Goal: Task Accomplishment & Management: Manage account settings

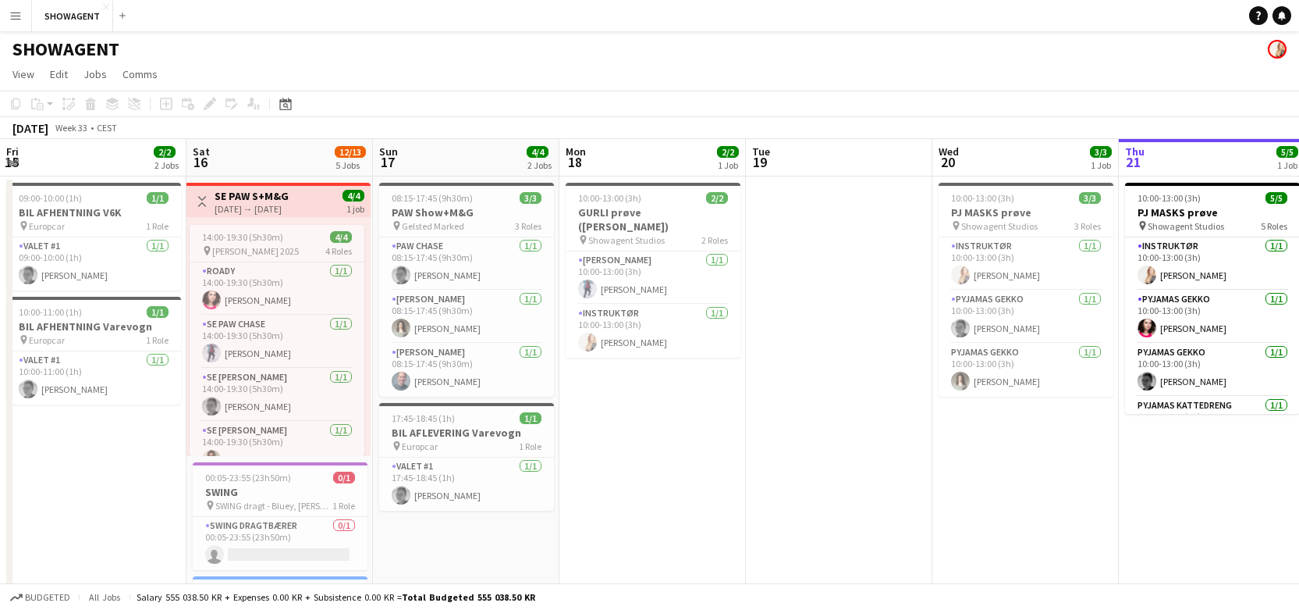
scroll to position [0, 373]
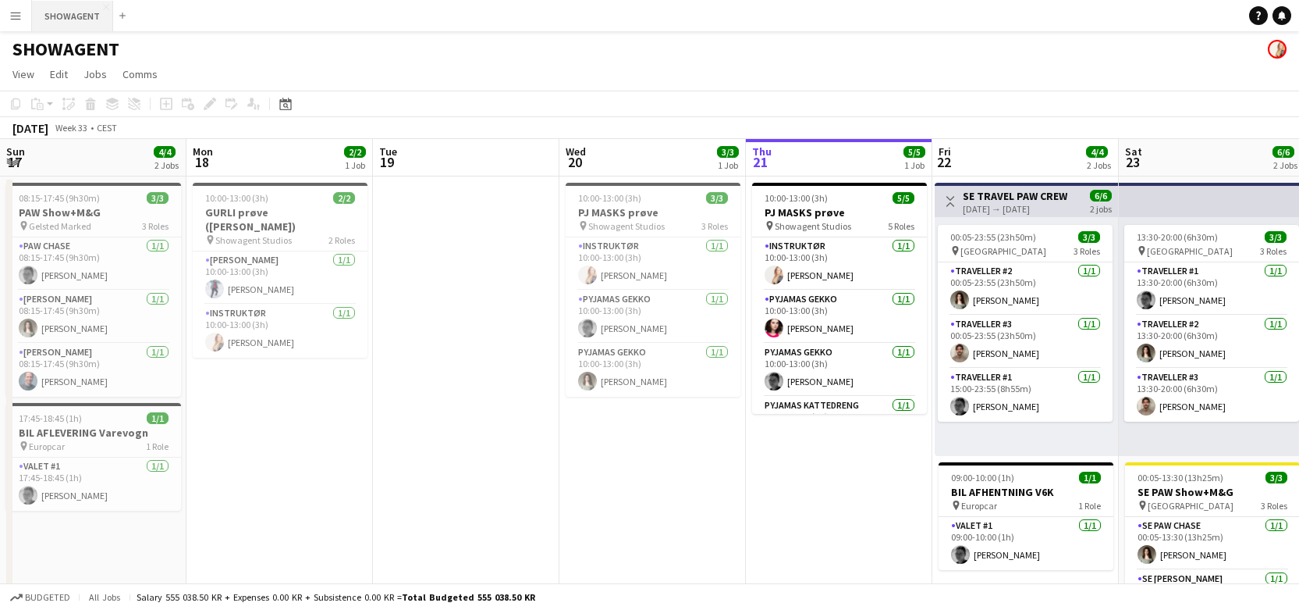
click at [100, 23] on button "SHOWAGENT Close" at bounding box center [72, 16] width 81 height 30
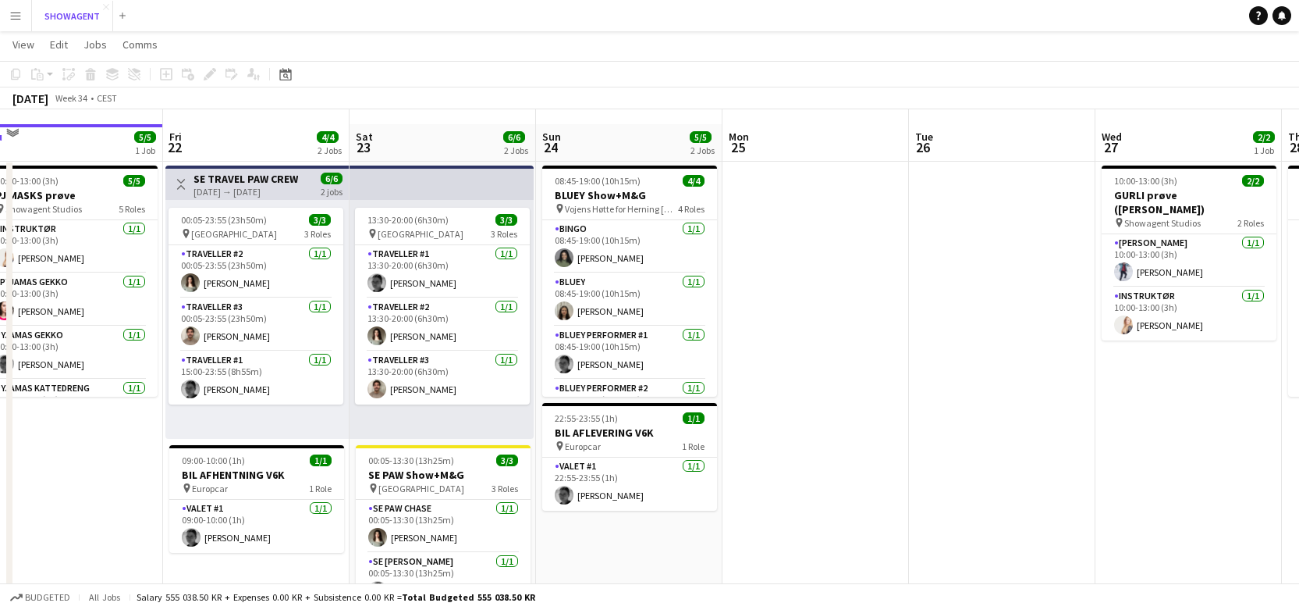
scroll to position [14, 0]
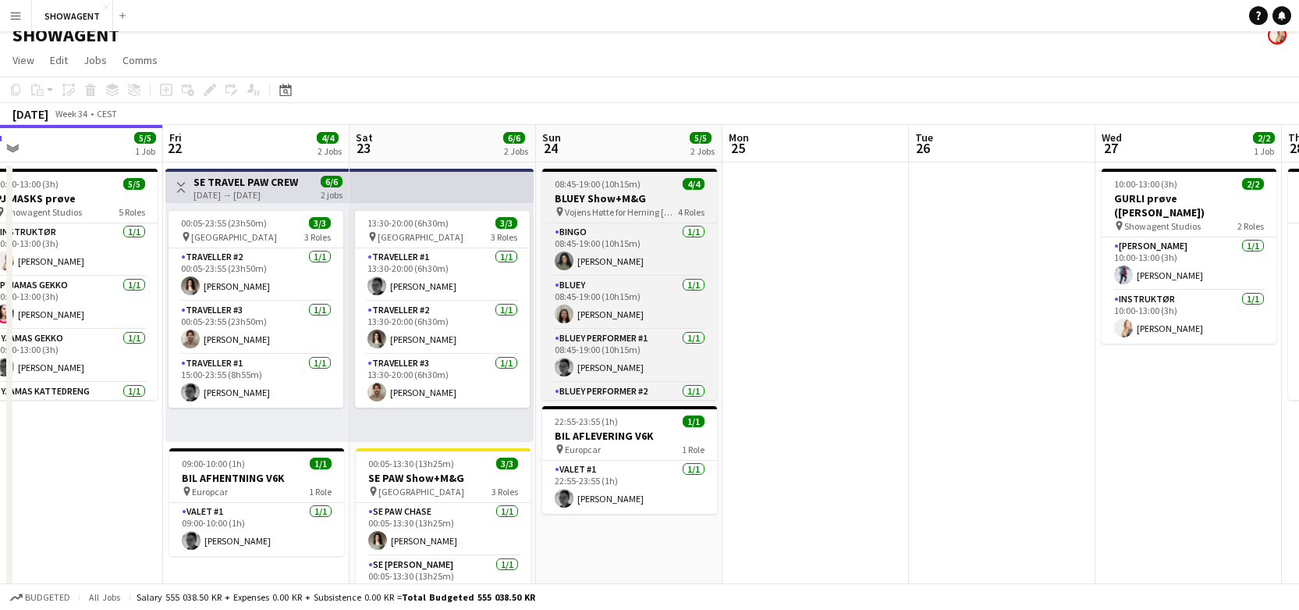
click at [616, 210] on span "Vojens Høtte for Herning [GEOGRAPHIC_DATA]" at bounding box center [621, 212] width 113 height 12
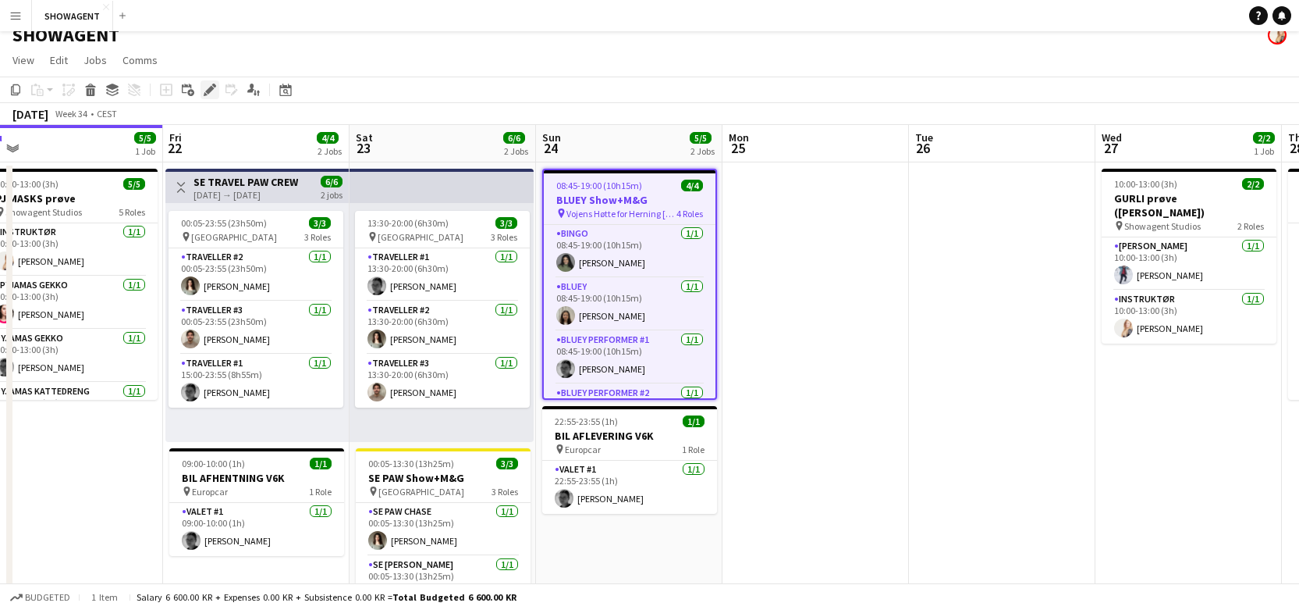
click at [215, 87] on icon at bounding box center [214, 86] width 4 height 4
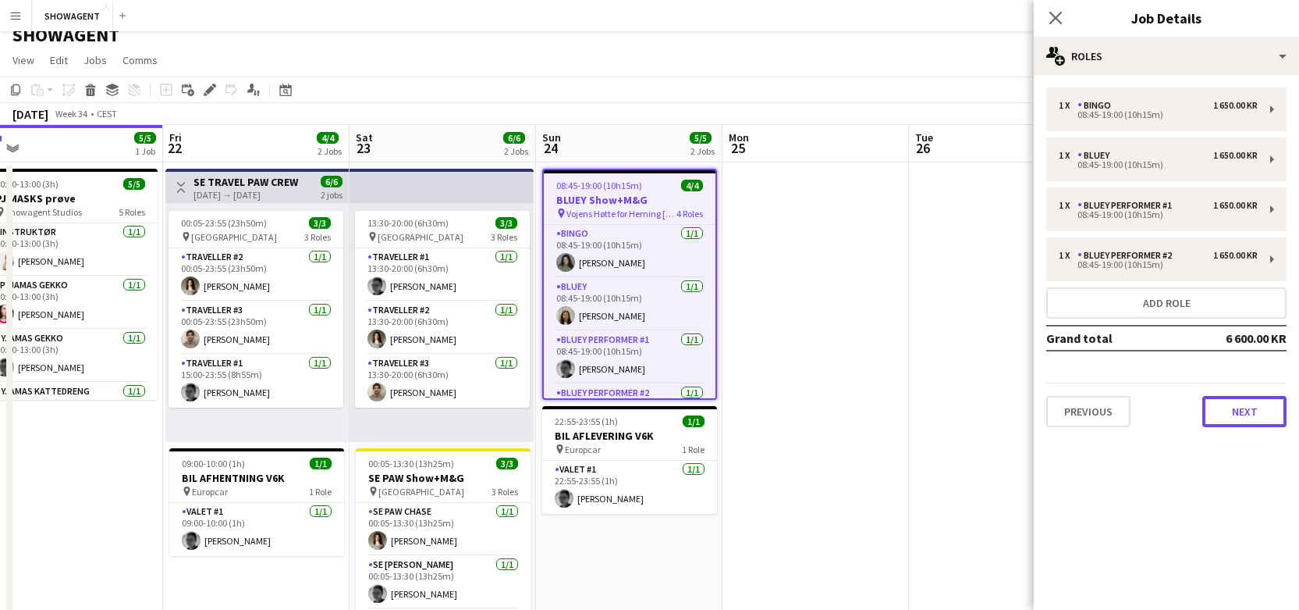
click at [1227, 419] on button "Next" at bounding box center [1245, 411] width 84 height 31
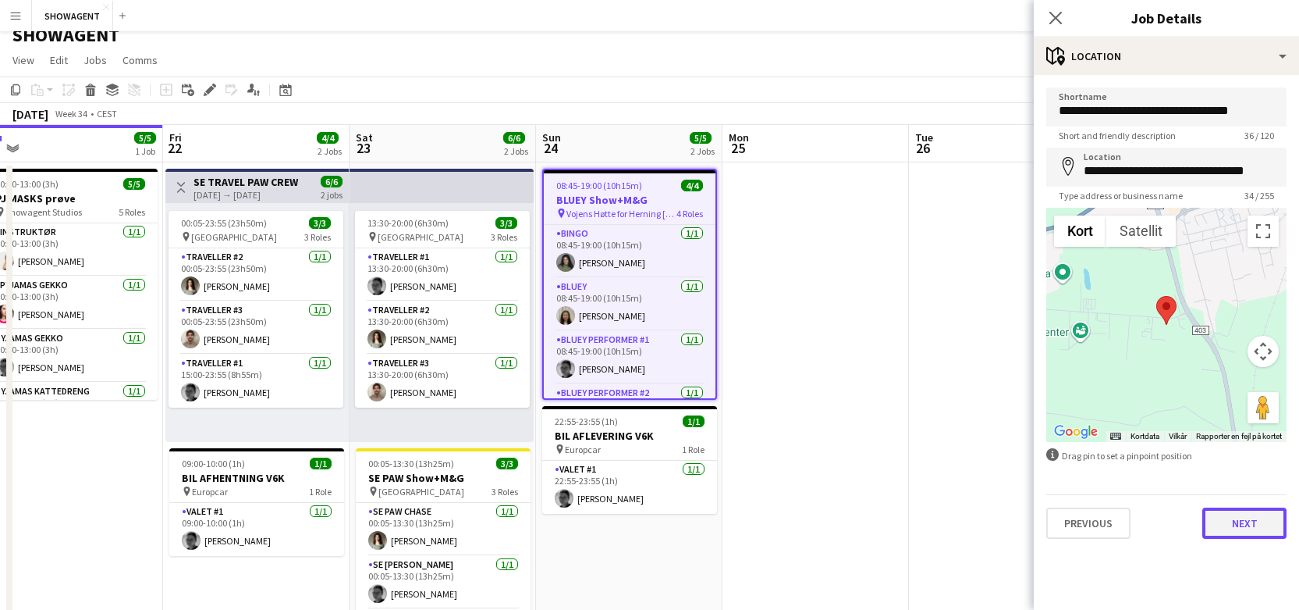
click at [1250, 528] on button "Next" at bounding box center [1245, 522] width 84 height 31
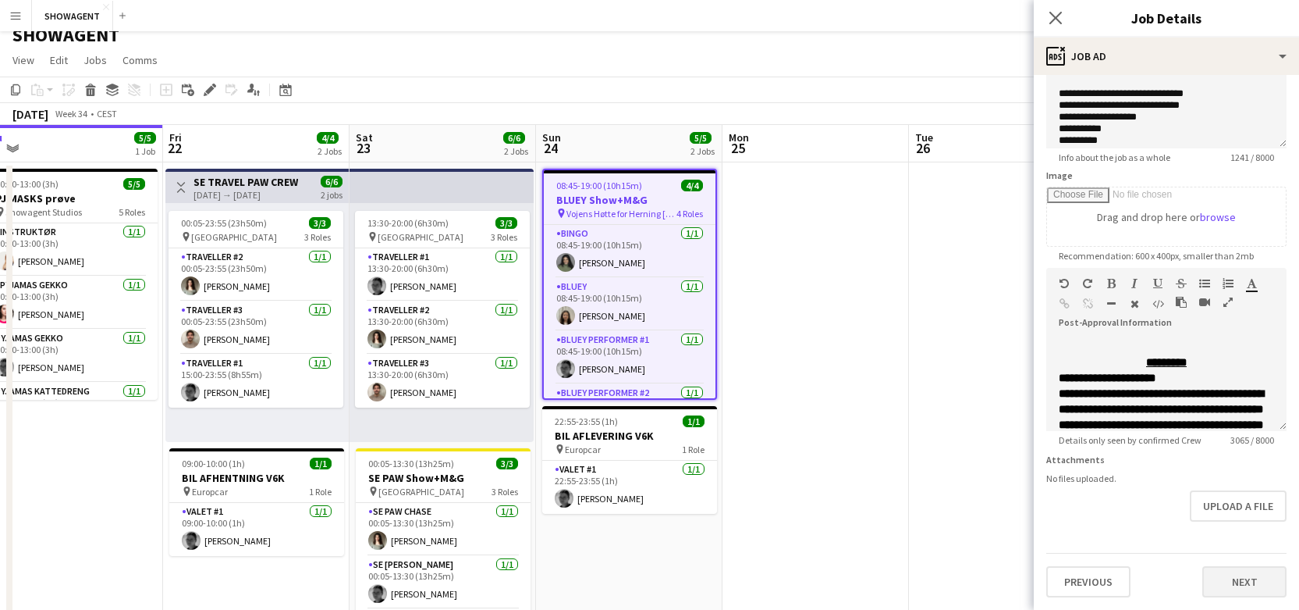
scroll to position [253, 0]
drag, startPoint x: 1054, startPoint y: 19, endPoint x: 951, endPoint y: 159, distance: 173.7
click at [1052, 18] on icon "Close pop-in" at bounding box center [1056, 18] width 12 height 12
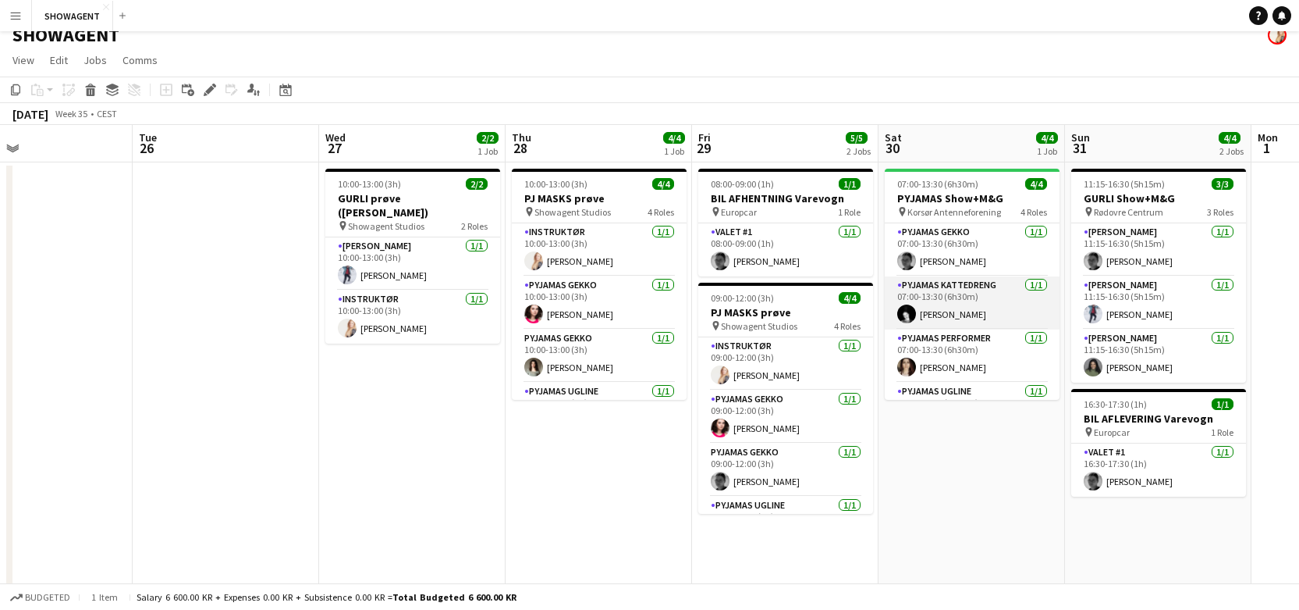
scroll to position [0, 492]
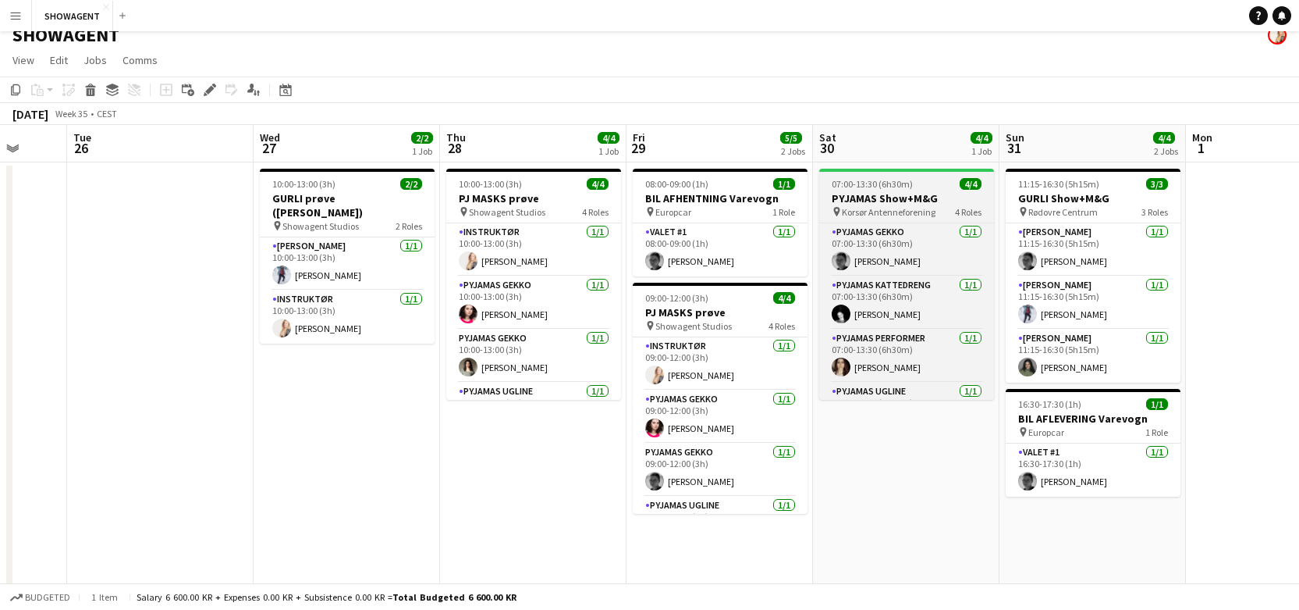
click at [875, 188] on span "07:00-13:30 (6h30m)" at bounding box center [872, 184] width 81 height 12
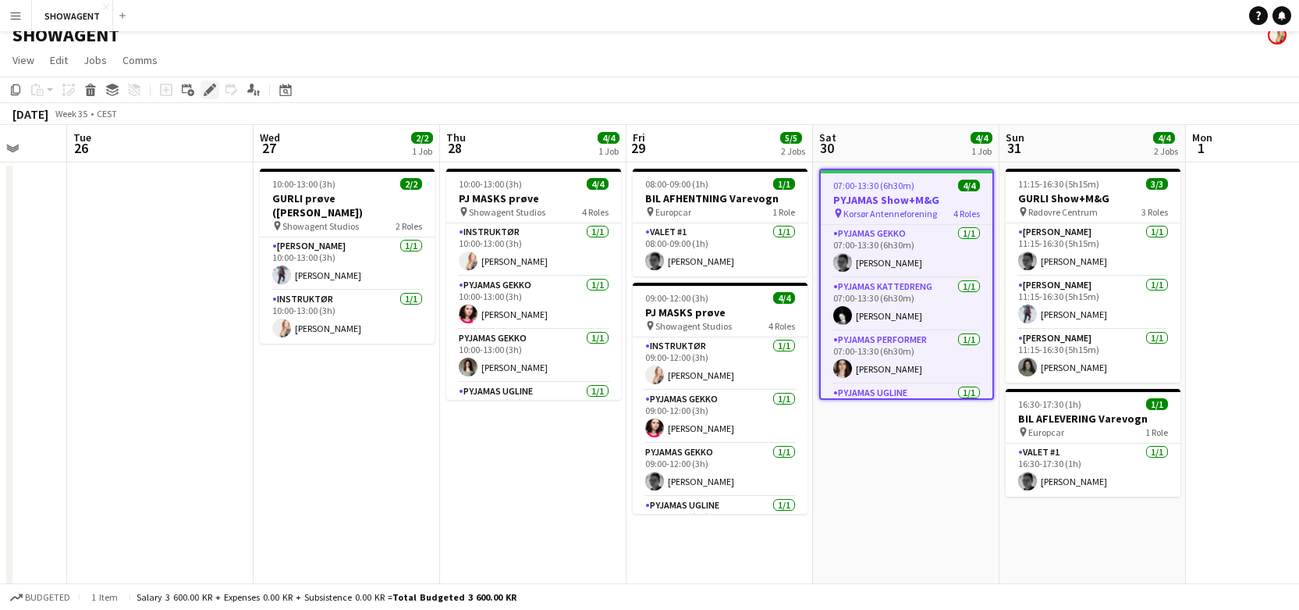
click at [205, 90] on icon "Edit" at bounding box center [210, 90] width 12 height 12
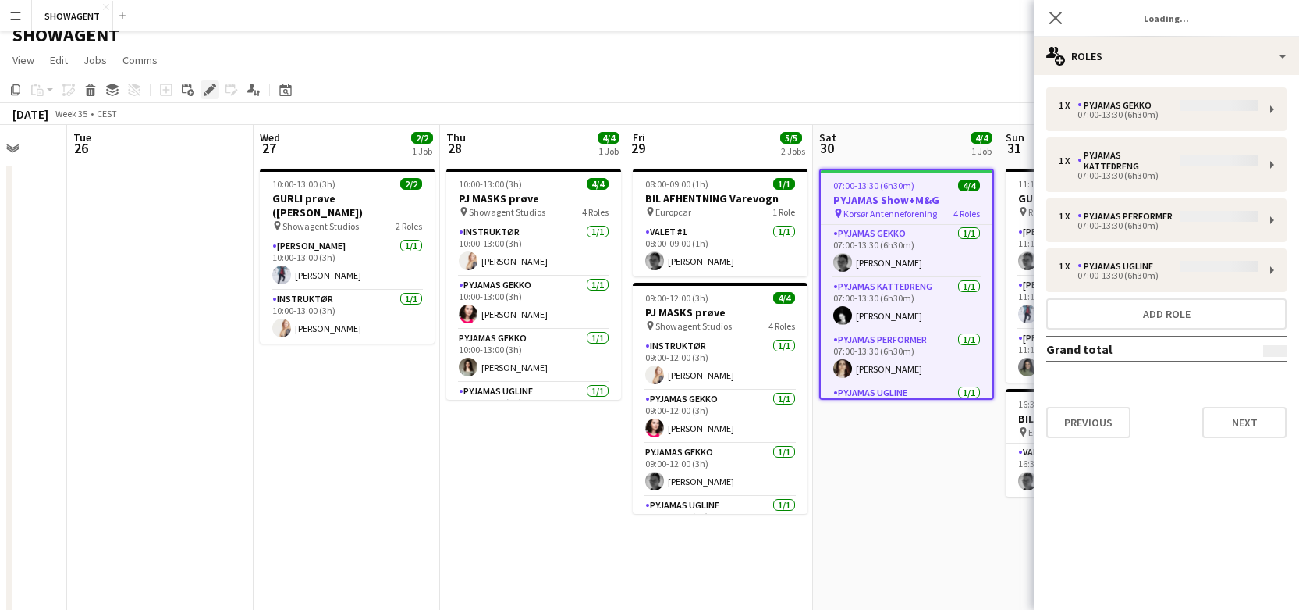
type input "**********"
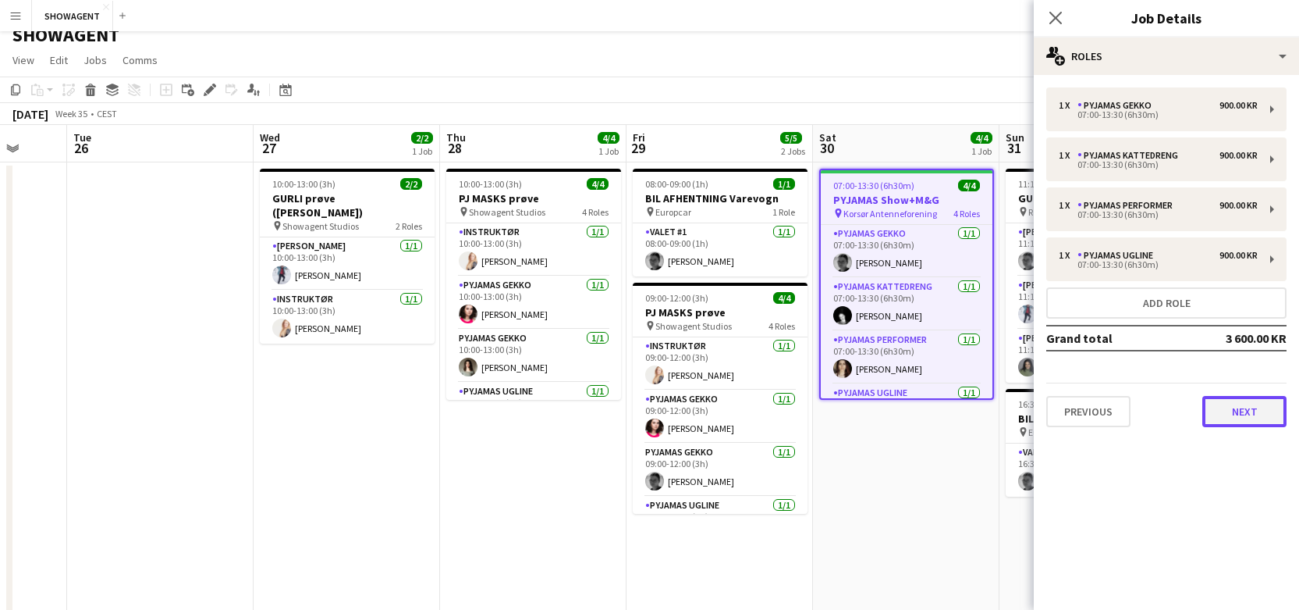
click at [1226, 408] on button "Next" at bounding box center [1245, 411] width 84 height 31
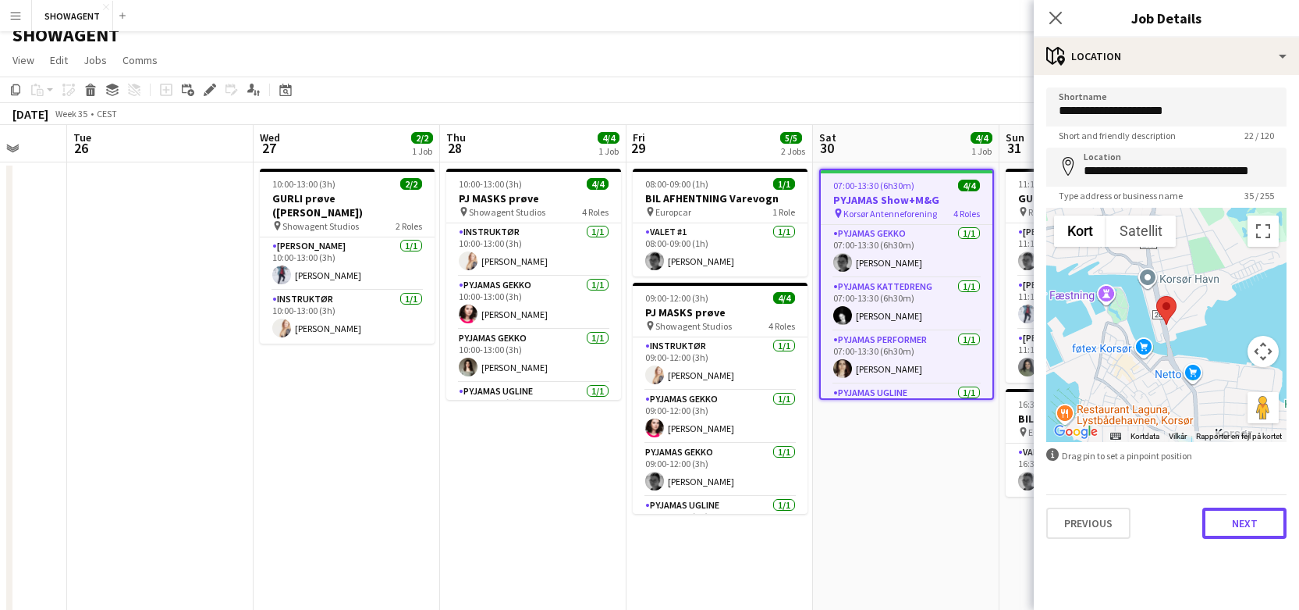
click at [1253, 513] on button "Next" at bounding box center [1245, 522] width 84 height 31
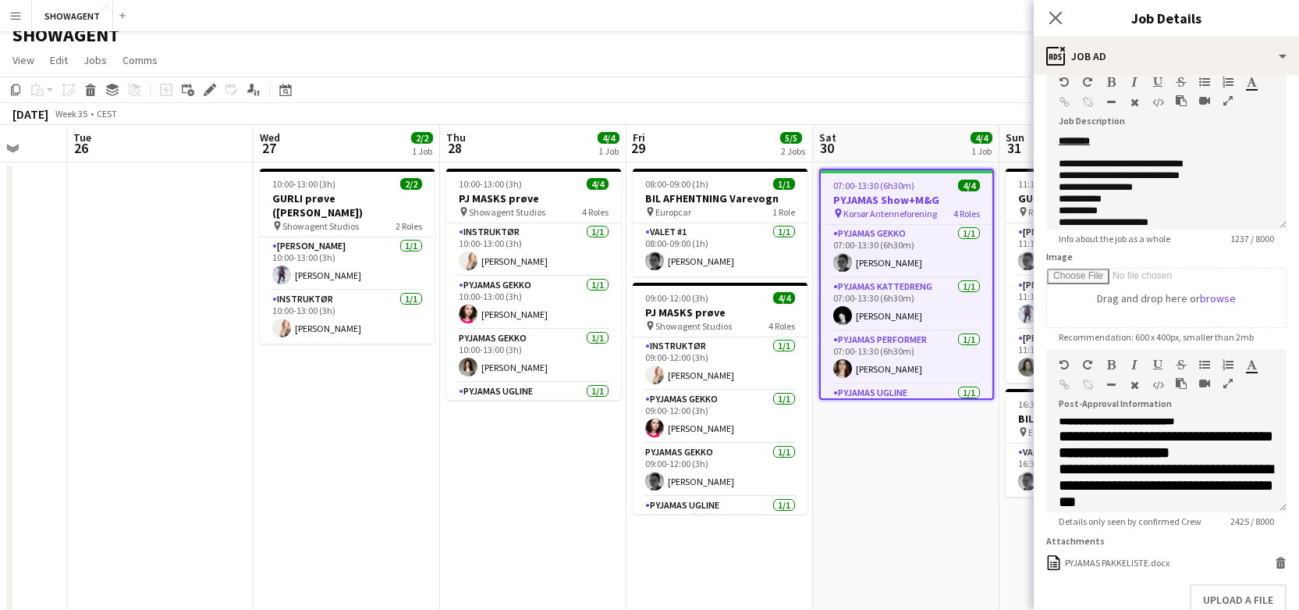
scroll to position [303, 0]
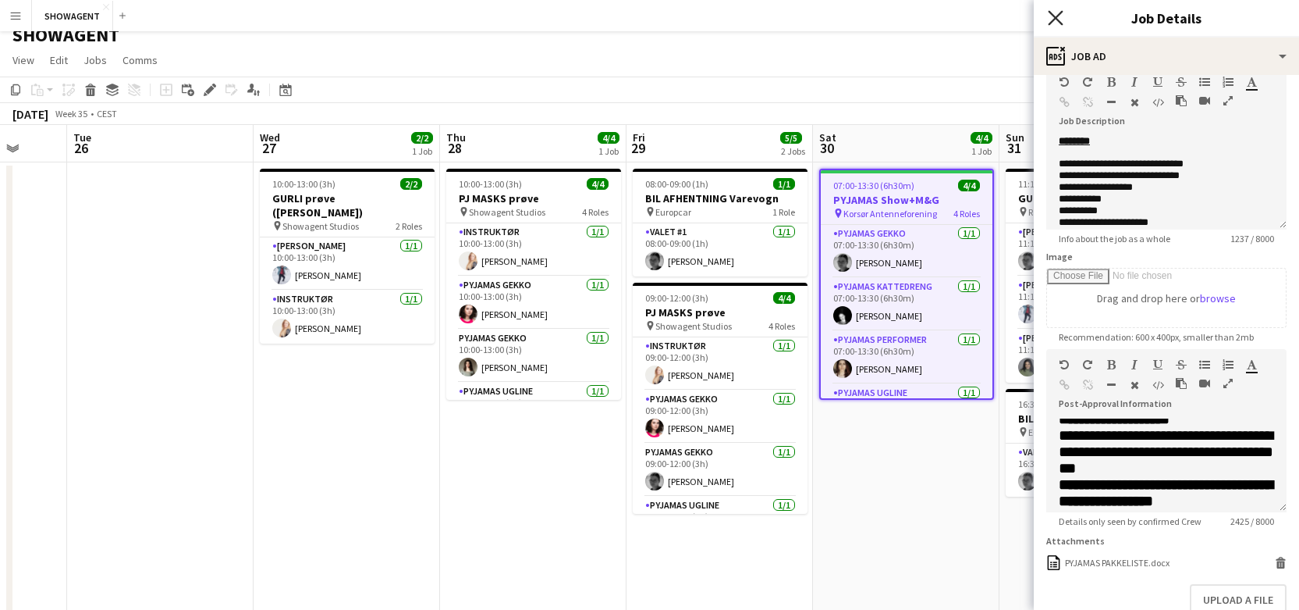
click at [1060, 19] on icon "Close pop-in" at bounding box center [1055, 17] width 15 height 15
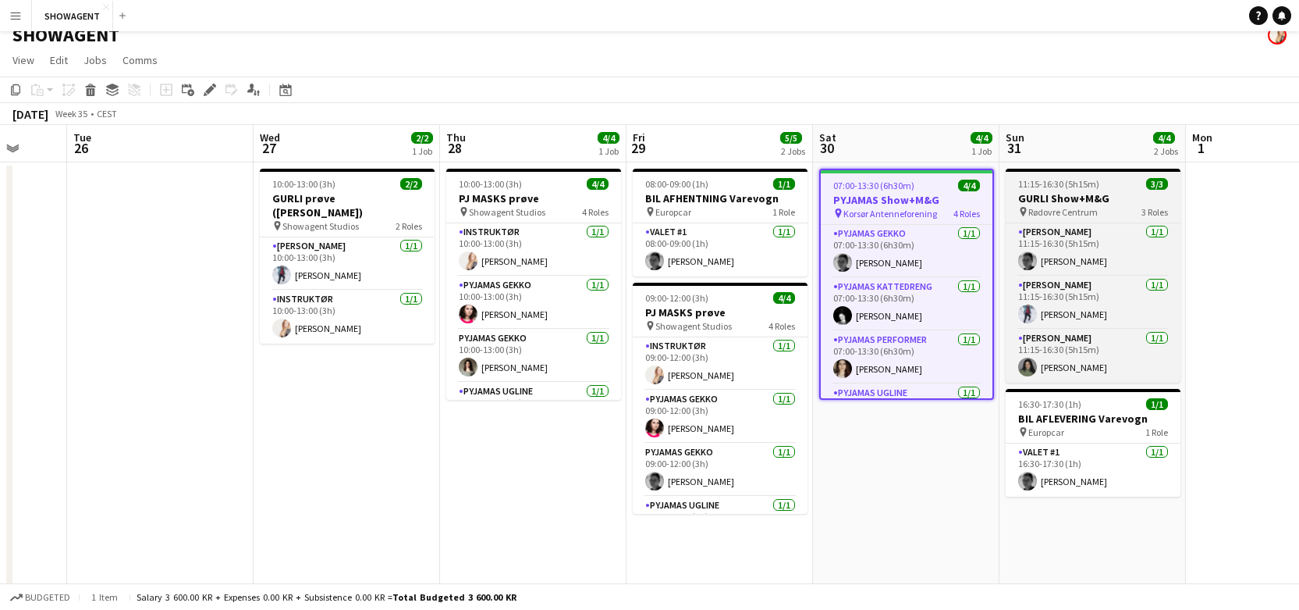
click at [1075, 201] on h3 "GURLI Show+M&G" at bounding box center [1093, 198] width 175 height 14
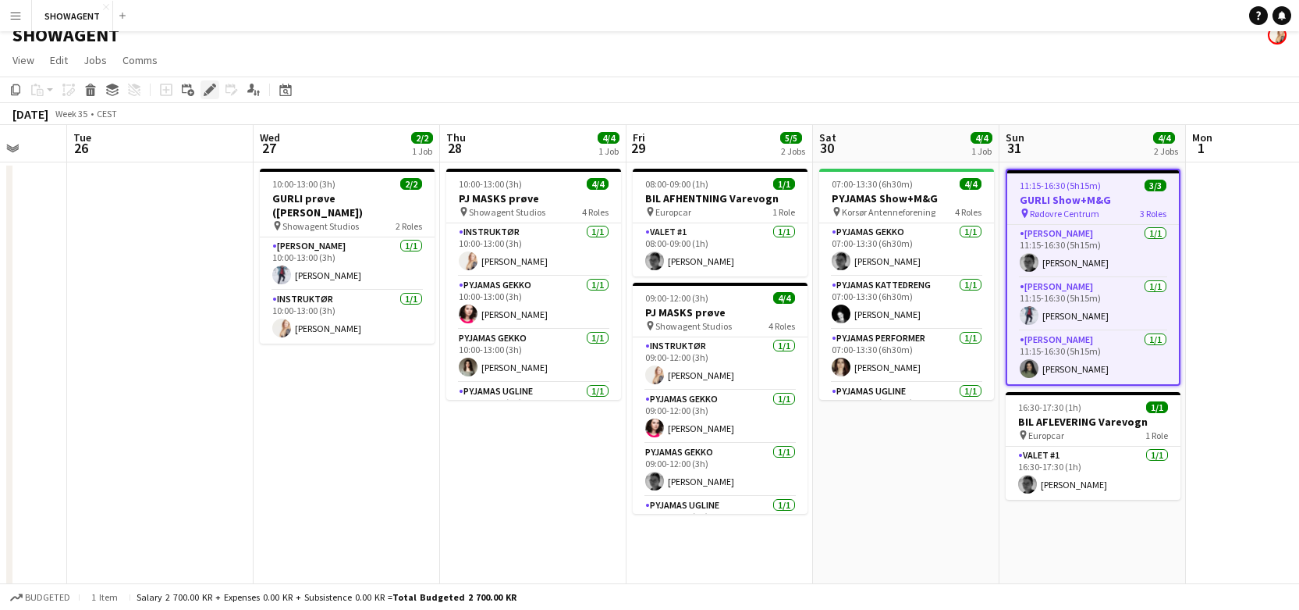
click at [216, 94] on div "Edit" at bounding box center [210, 89] width 19 height 19
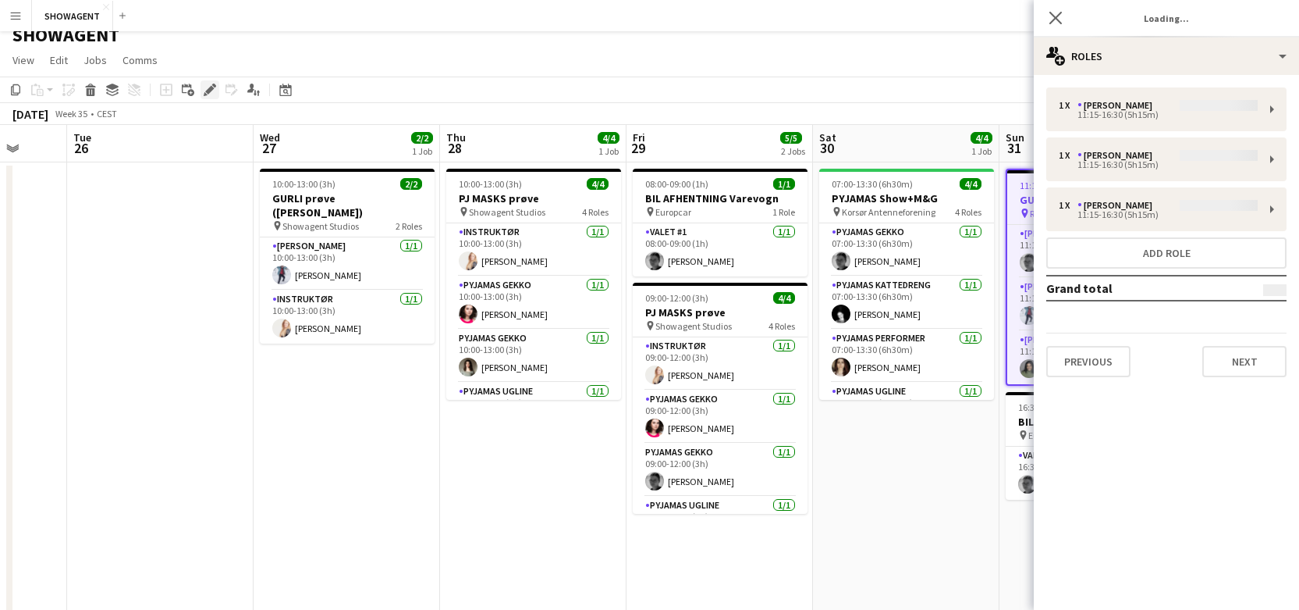
type input "**********"
drag, startPoint x: 1228, startPoint y: 362, endPoint x: 1220, endPoint y: 366, distance: 9.4
click at [1228, 362] on button "Next" at bounding box center [1245, 361] width 84 height 31
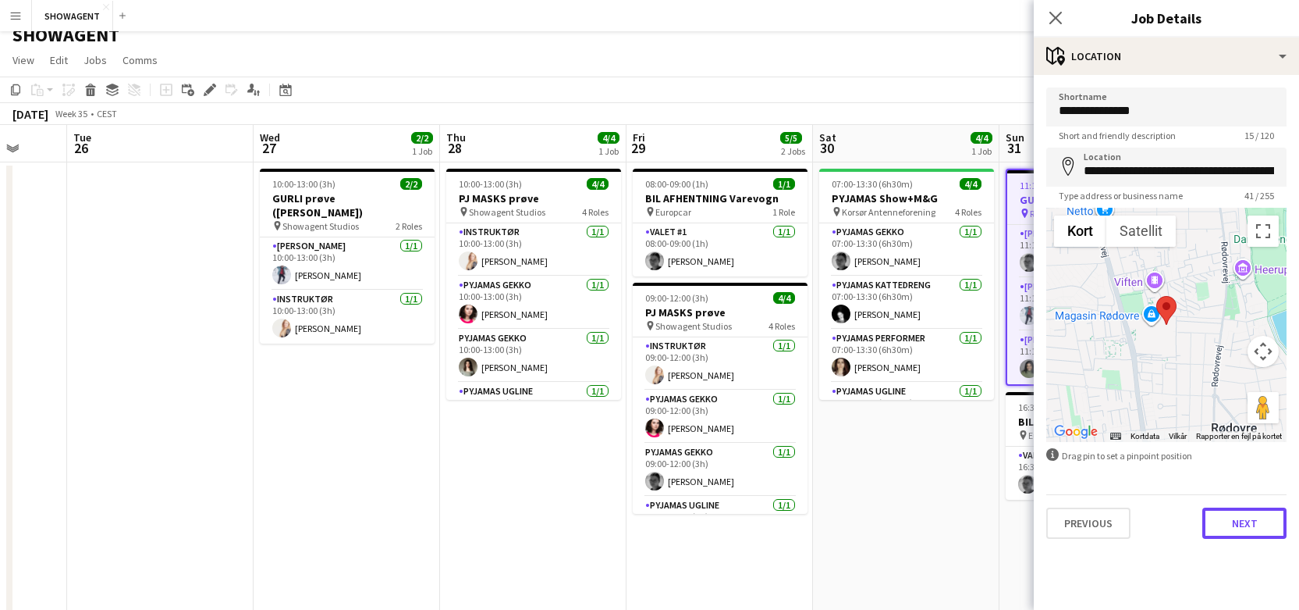
click at [1244, 521] on button "Next" at bounding box center [1245, 522] width 84 height 31
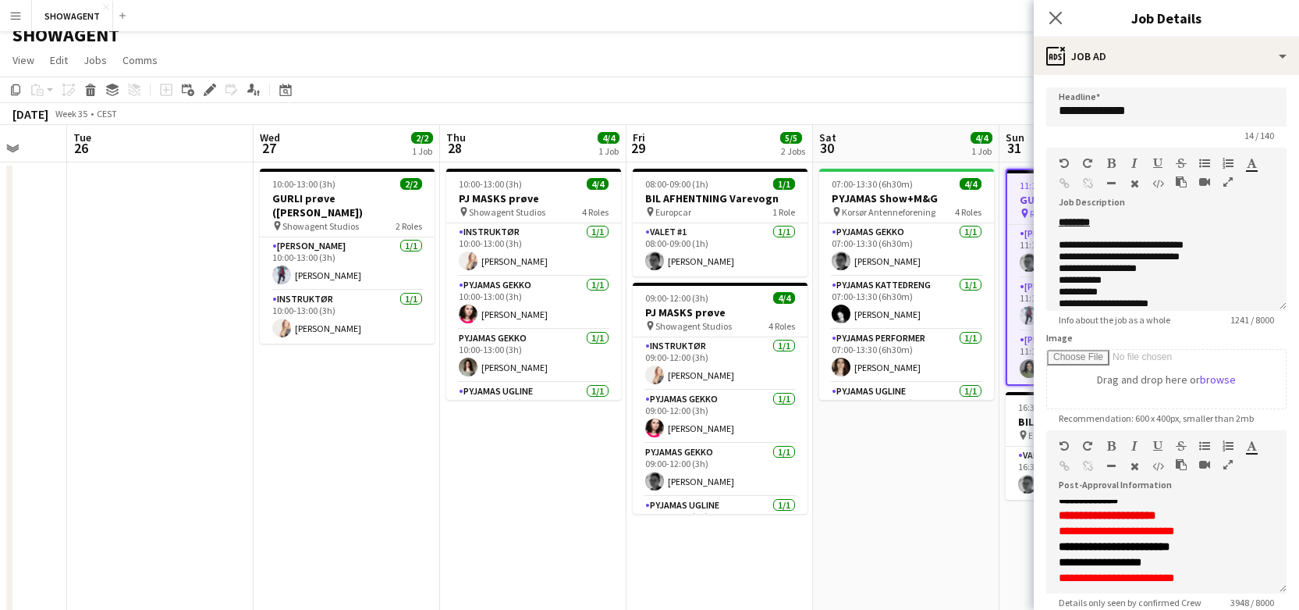
scroll to position [1513, 0]
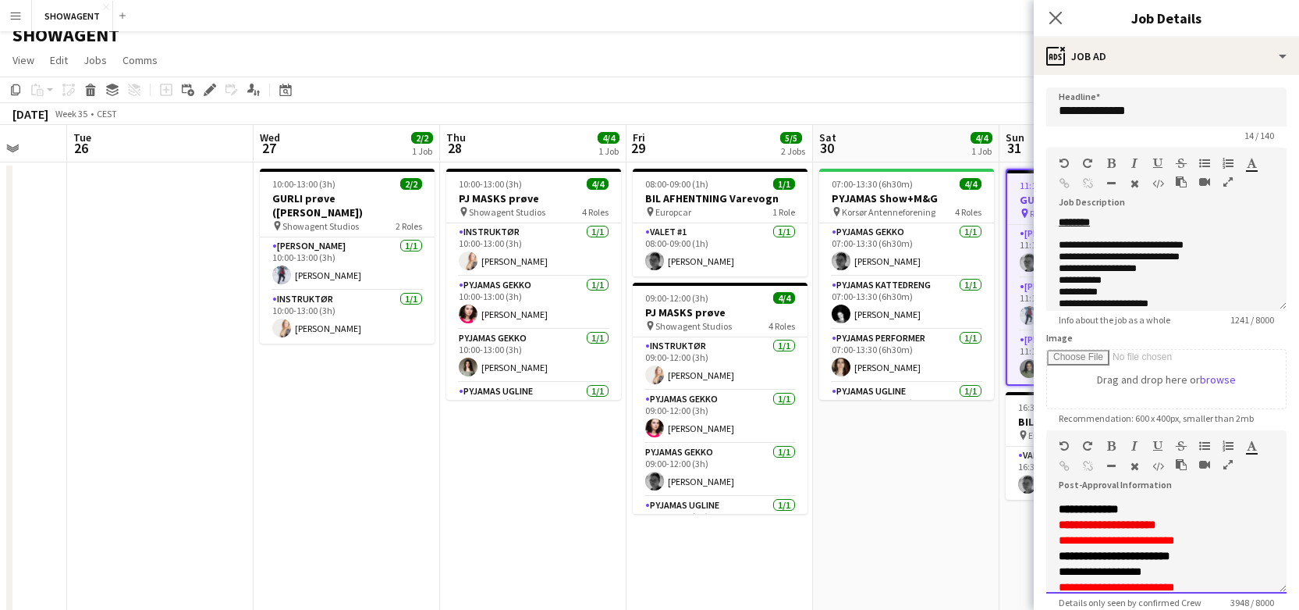
click at [1198, 423] on p "**********" at bounding box center [1166, 415] width 215 height 16
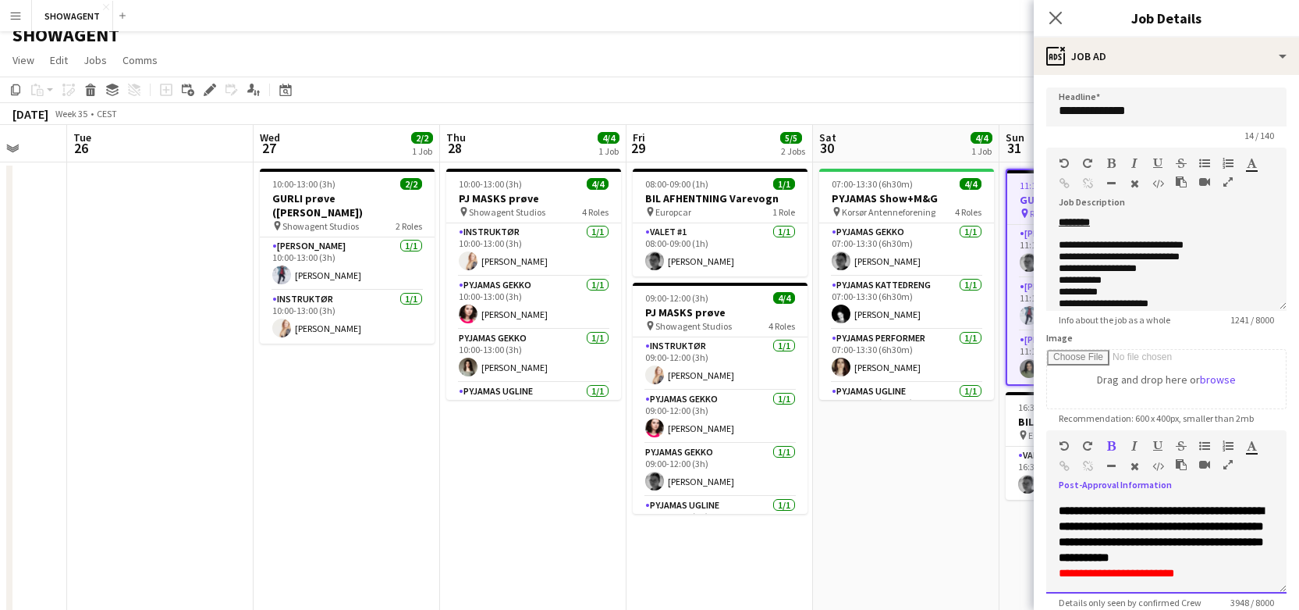
scroll to position [2433, 0]
click at [1058, 22] on icon "Close pop-in" at bounding box center [1055, 17] width 15 height 15
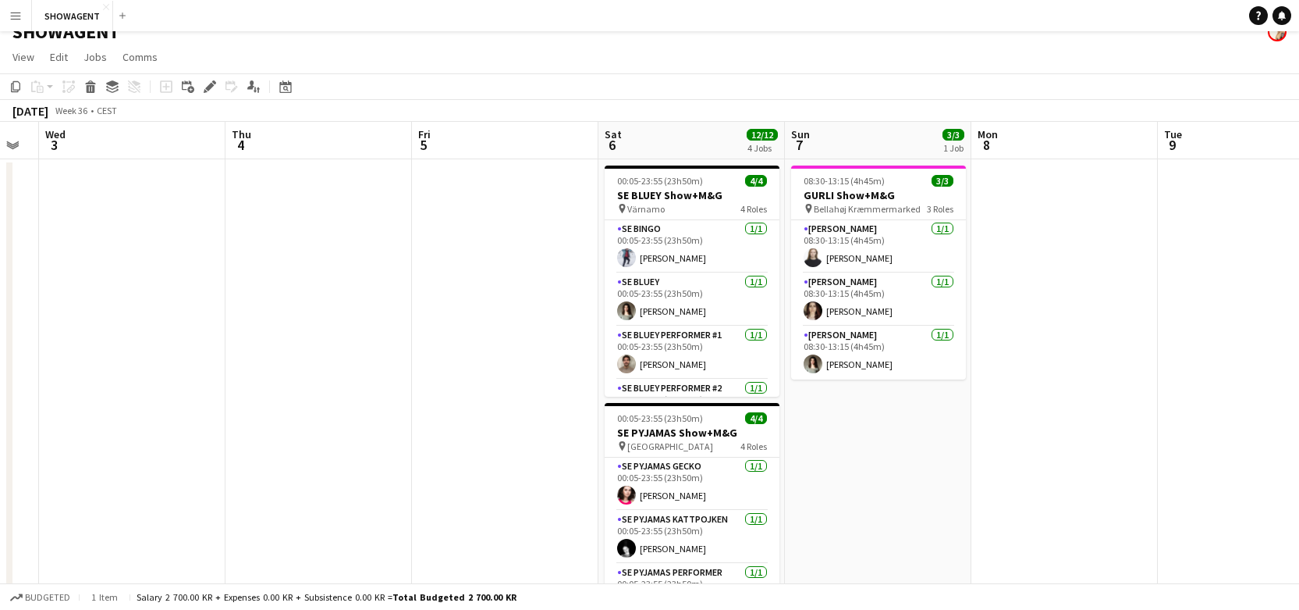
scroll to position [0, 0]
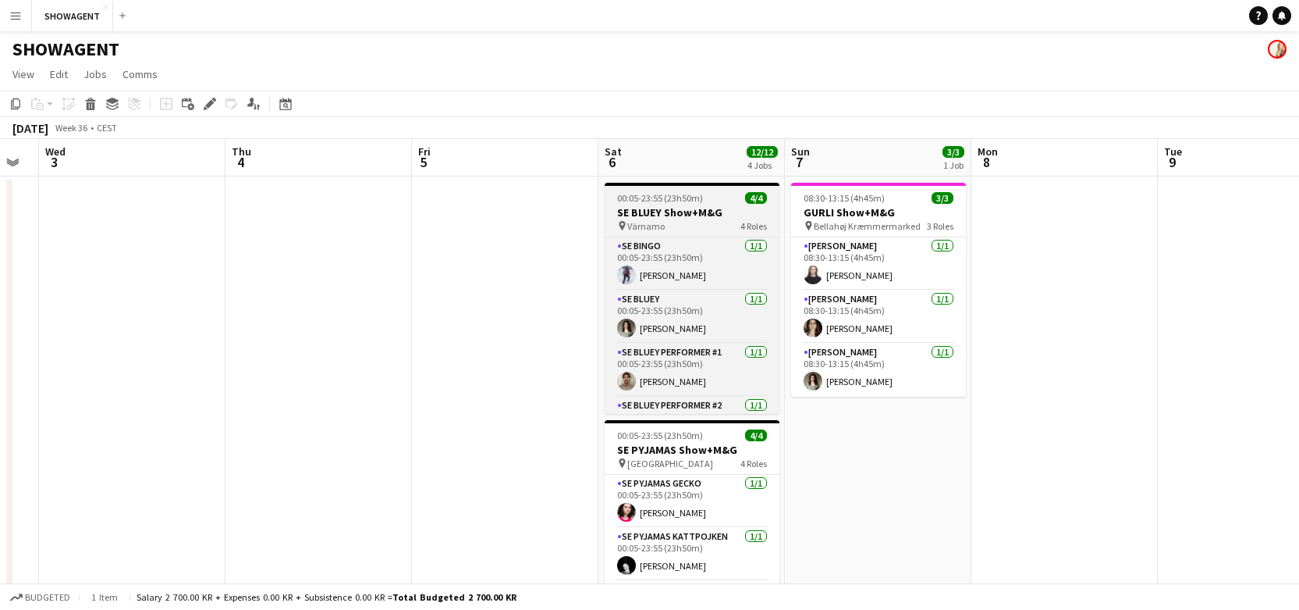
click at [721, 210] on h3 "SE BLUEY Show+M&G" at bounding box center [692, 212] width 175 height 14
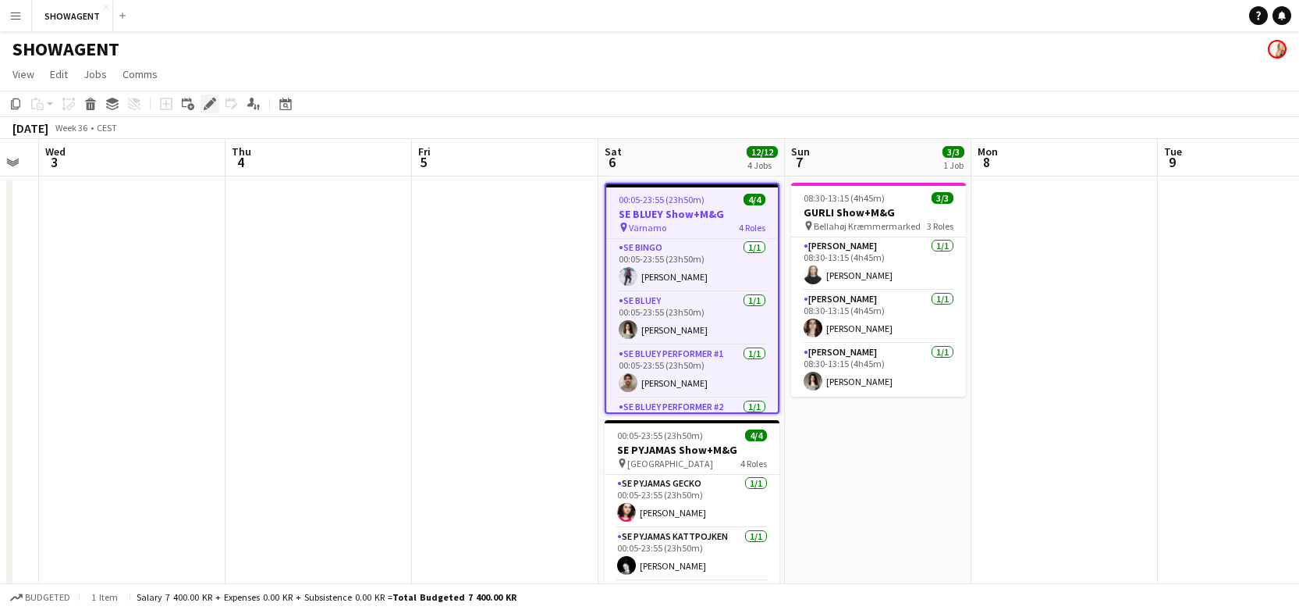
click at [205, 105] on icon "Edit" at bounding box center [210, 104] width 12 height 12
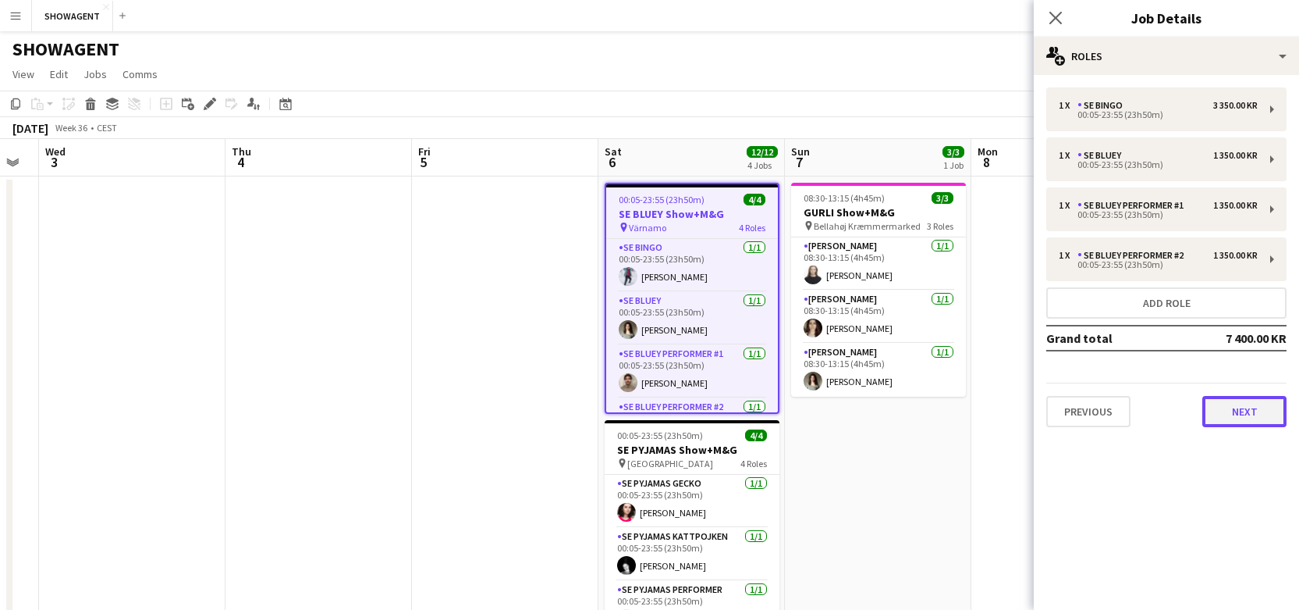
click at [1234, 403] on button "Next" at bounding box center [1245, 411] width 84 height 31
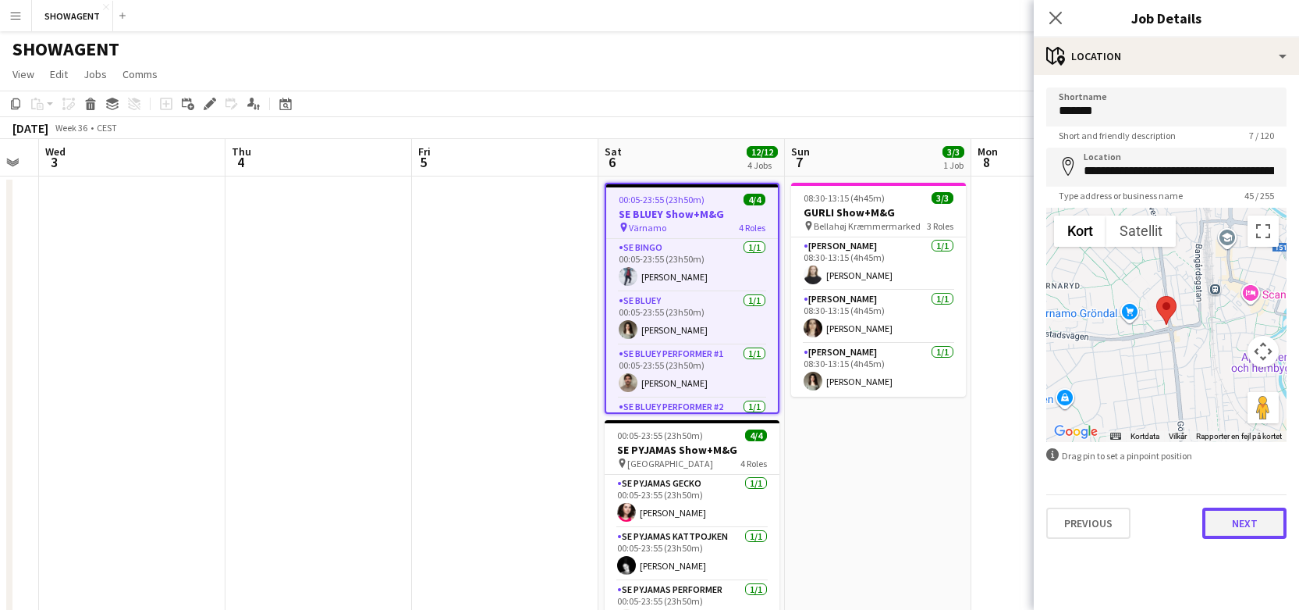
click at [1252, 524] on button "Next" at bounding box center [1245, 522] width 84 height 31
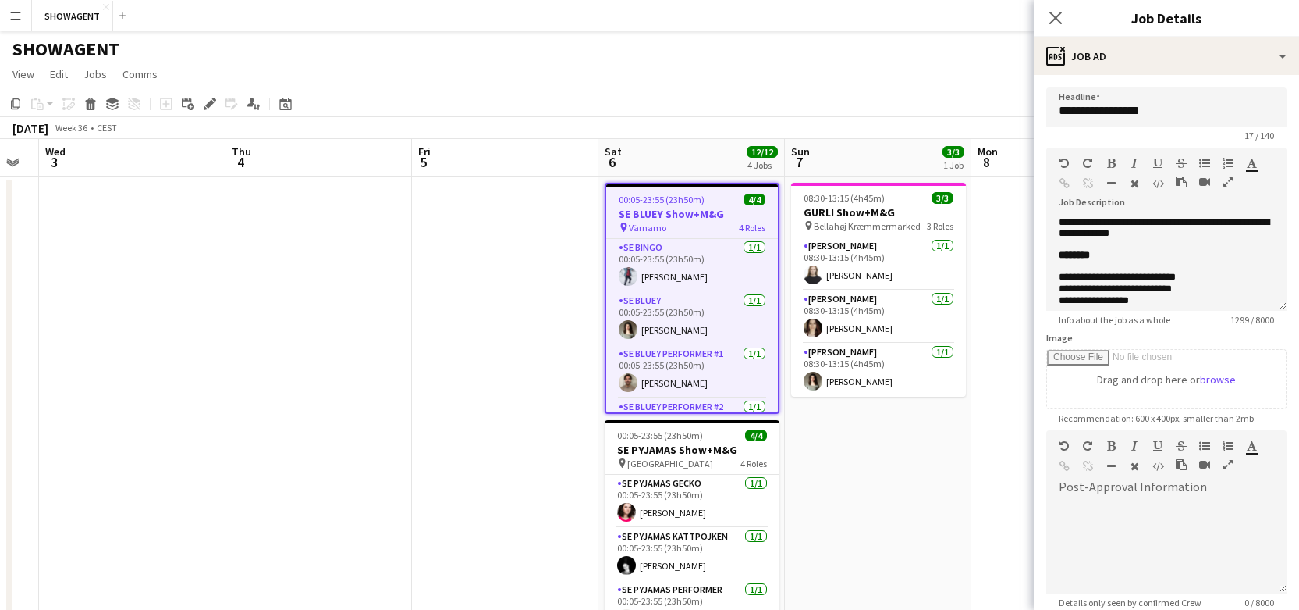
click at [1011, 364] on app-date-cell at bounding box center [1065, 597] width 187 height 842
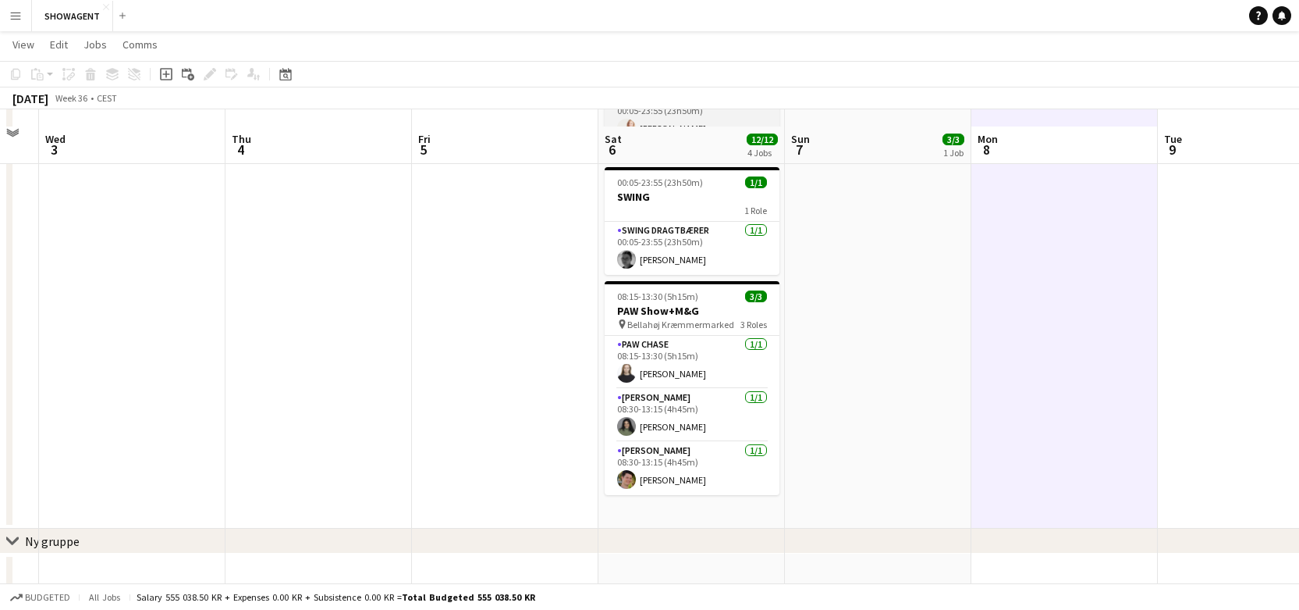
scroll to position [506, 0]
